Goal: Information Seeking & Learning: Find specific fact

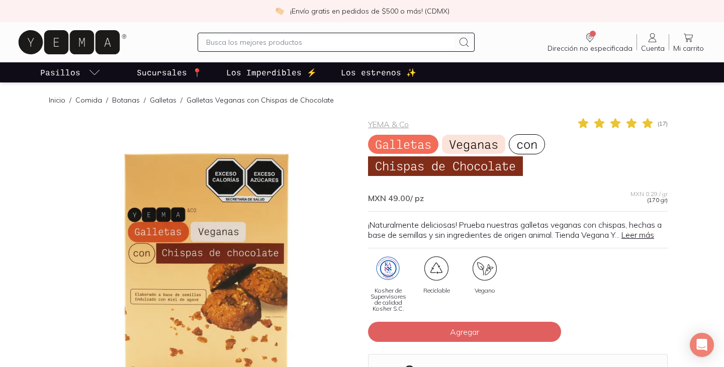
click at [273, 35] on div at bounding box center [335, 42] width 276 height 19
click at [273, 42] on input "text" at bounding box center [329, 42] width 247 height 12
type input "t"
type input "yema turmeric shots"
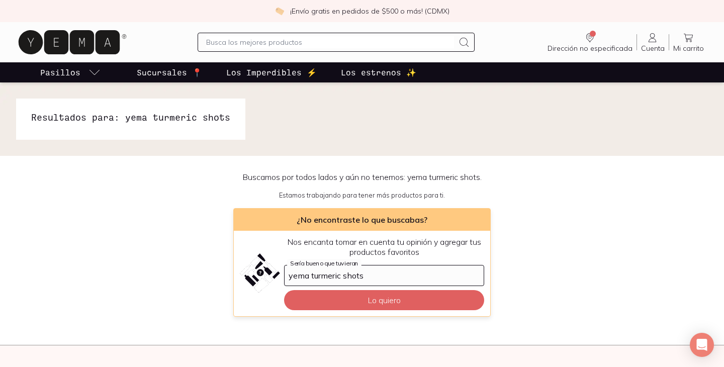
click at [312, 42] on input "text" at bounding box center [329, 42] width 247 height 12
type input "turmeric"
click at [252, 42] on input "text" at bounding box center [329, 42] width 247 height 12
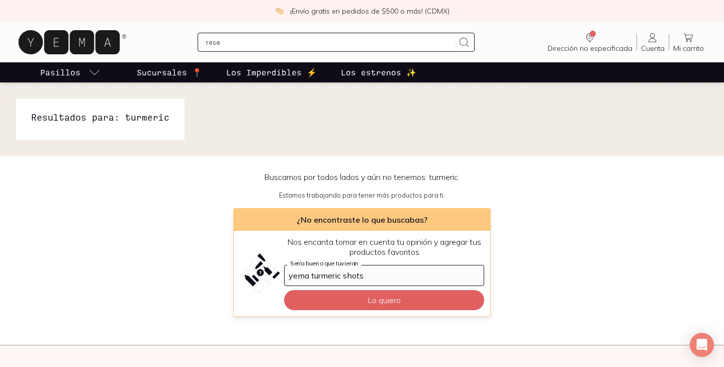
type input "reset"
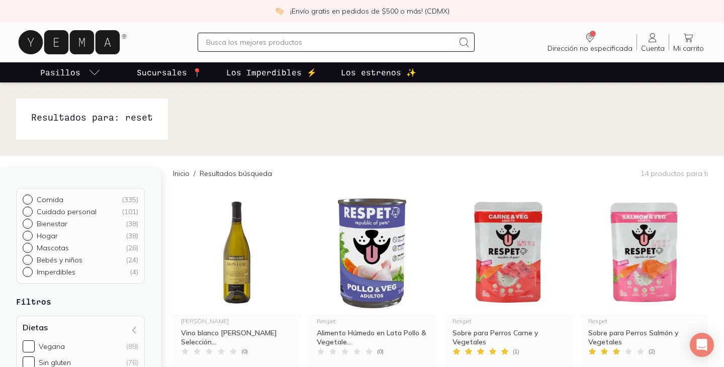
click at [278, 50] on div at bounding box center [335, 42] width 276 height 19
click at [276, 38] on input "text" at bounding box center [329, 42] width 247 height 12
type input "curcuma"
